Goal: Task Accomplishment & Management: Complete application form

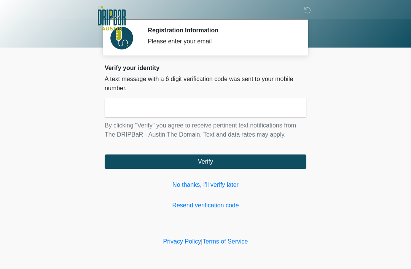
click at [221, 185] on link "No thanks, I'll verify later" at bounding box center [206, 185] width 202 height 9
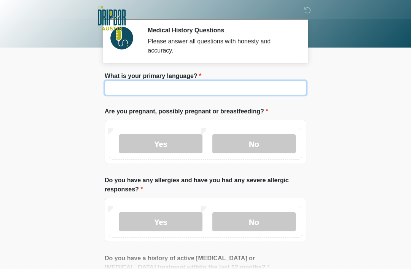
click at [209, 84] on input "What is your primary language?" at bounding box center [206, 88] width 202 height 14
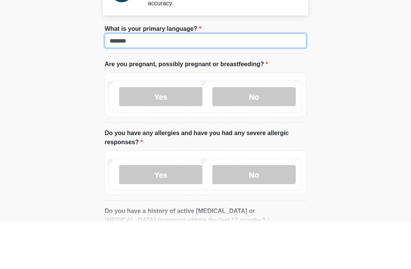
type input "*******"
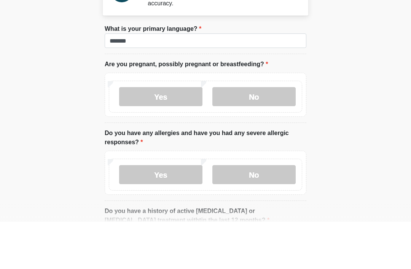
click at [254, 134] on label "No" at bounding box center [254, 143] width 83 height 19
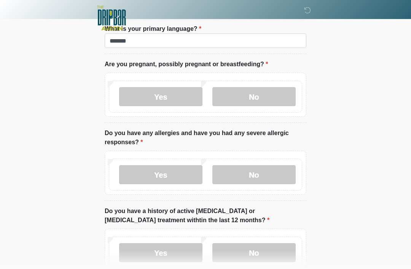
click at [256, 179] on label "No" at bounding box center [254, 174] width 83 height 19
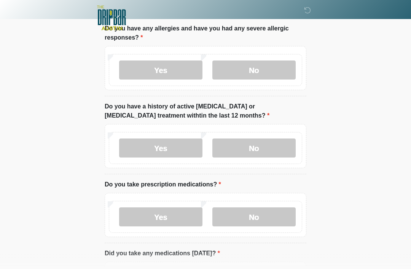
scroll to position [153, 0]
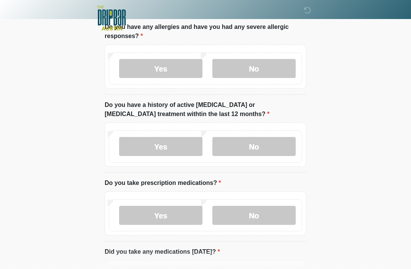
click at [269, 149] on label "No" at bounding box center [254, 146] width 83 height 19
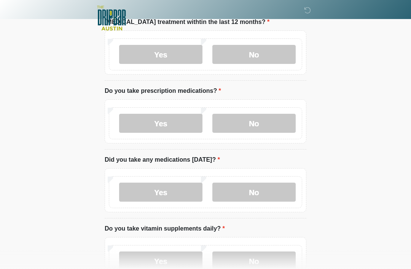
scroll to position [253, 0]
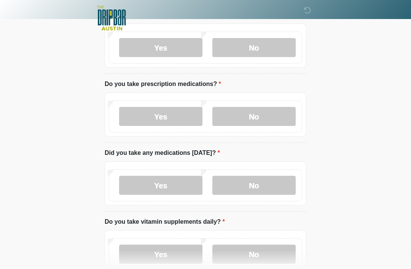
click at [265, 115] on label "No" at bounding box center [254, 116] width 83 height 19
click at [261, 186] on label "No" at bounding box center [254, 185] width 83 height 19
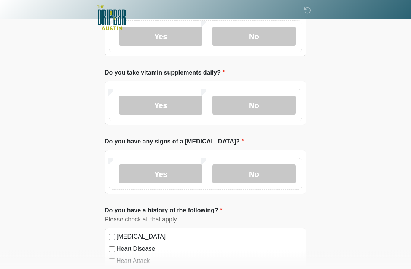
click at [260, 107] on label "No" at bounding box center [254, 105] width 83 height 19
click at [261, 176] on label "No" at bounding box center [254, 174] width 83 height 19
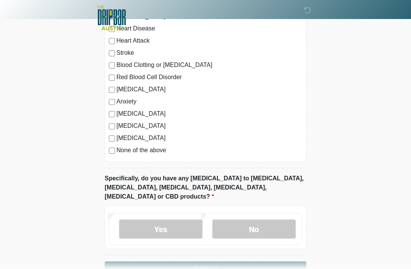
scroll to position [635, 0]
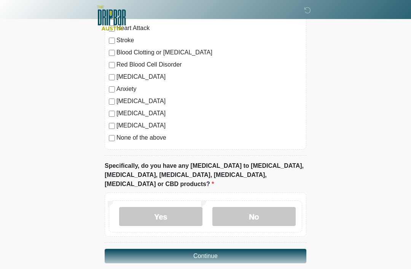
click at [256, 207] on label "No" at bounding box center [254, 216] width 83 height 19
click at [248, 249] on button "Continue" at bounding box center [206, 256] width 202 height 14
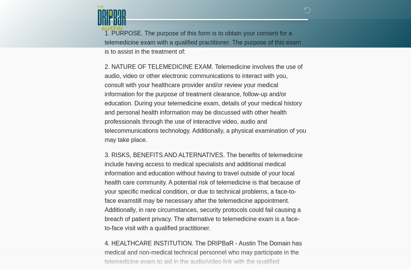
scroll to position [0, 0]
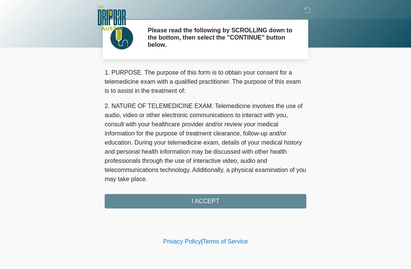
click at [216, 199] on div "1. PURPOSE. The purpose of this form is to obtain your consent for a telemedici…" at bounding box center [206, 138] width 202 height 141
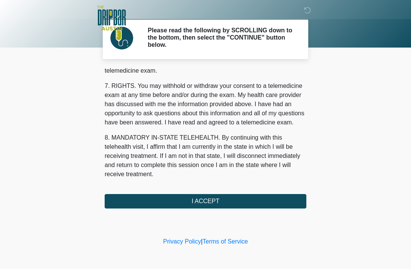
scroll to position [334, 0]
click at [235, 198] on button "I ACCEPT" at bounding box center [206, 201] width 202 height 14
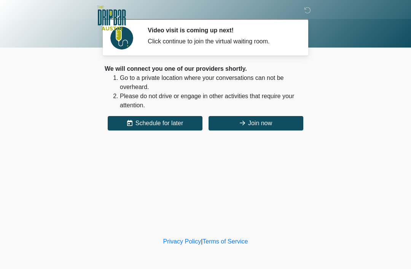
click at [278, 123] on button "Join now" at bounding box center [256, 123] width 95 height 14
